Goal: Task Accomplishment & Management: Manage account settings

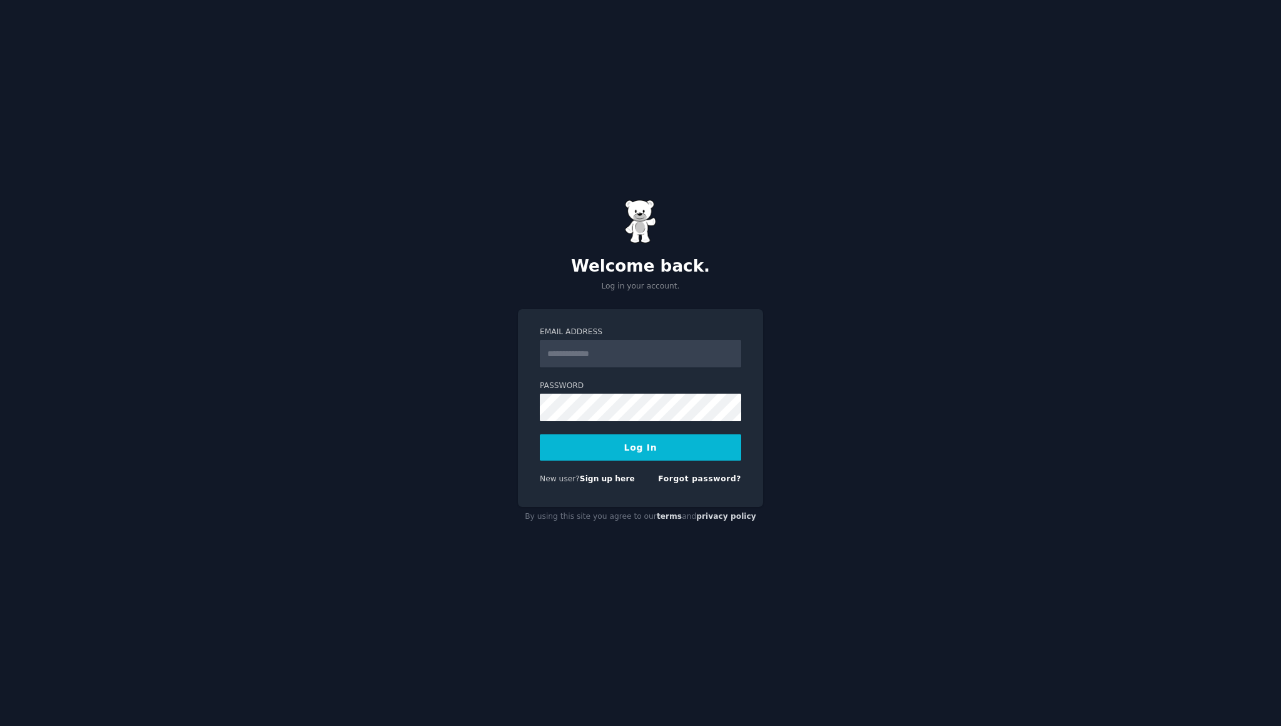
click at [584, 362] on input "Email Address" at bounding box center [640, 354] width 201 height 28
type input "**********"
click at [628, 454] on button "Log In" at bounding box center [640, 447] width 201 height 26
